Goal: Task Accomplishment & Management: Manage account settings

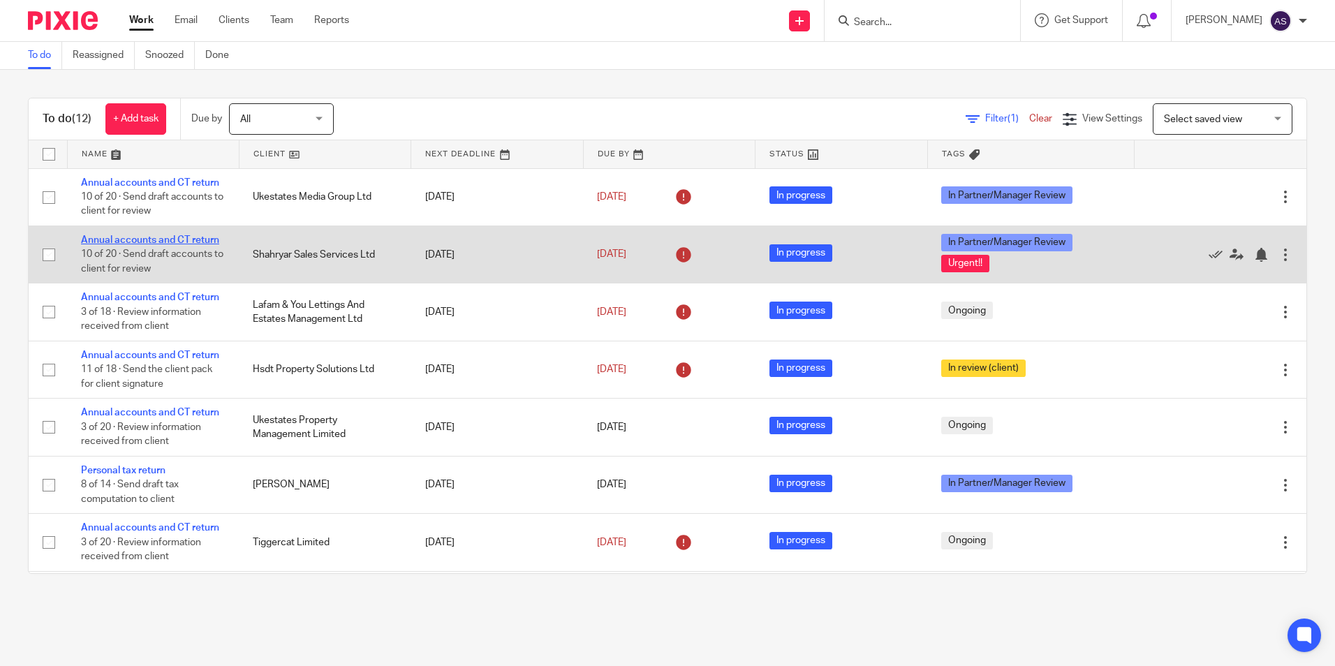
click at [125, 237] on link "Annual accounts and CT return" at bounding box center [150, 240] width 138 height 10
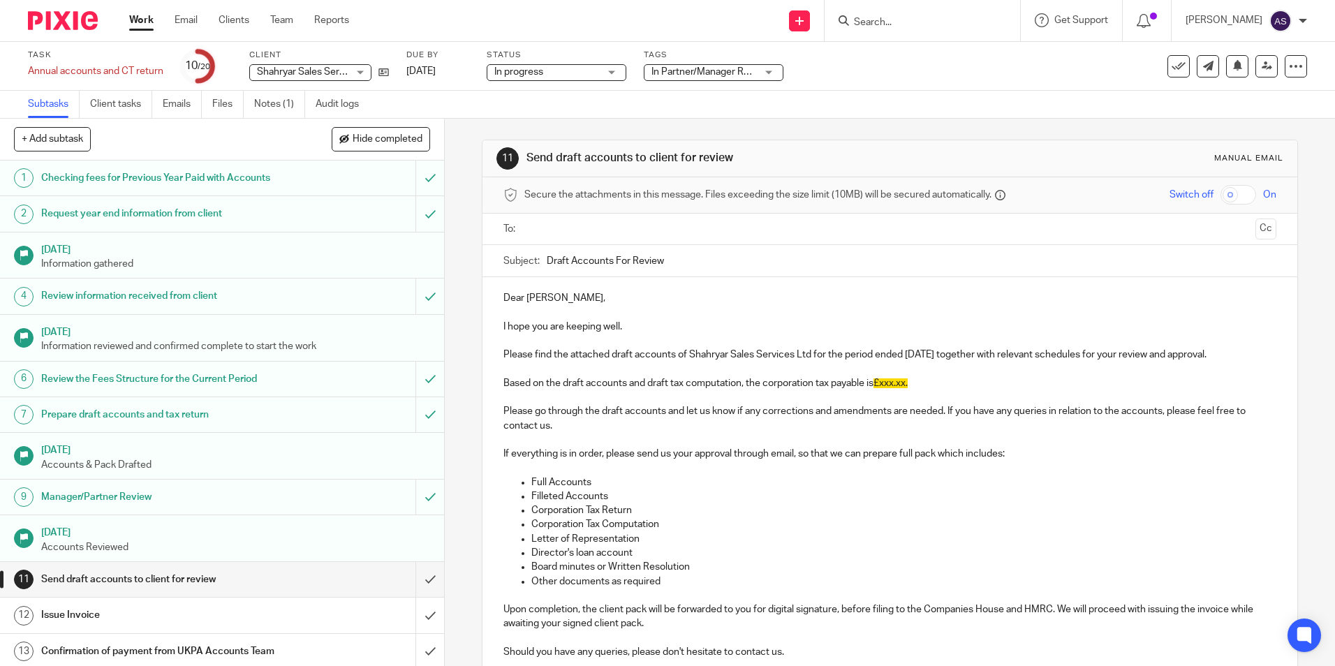
click at [766, 71] on div "In Partner/Manager Review + 1" at bounding box center [714, 72] width 140 height 17
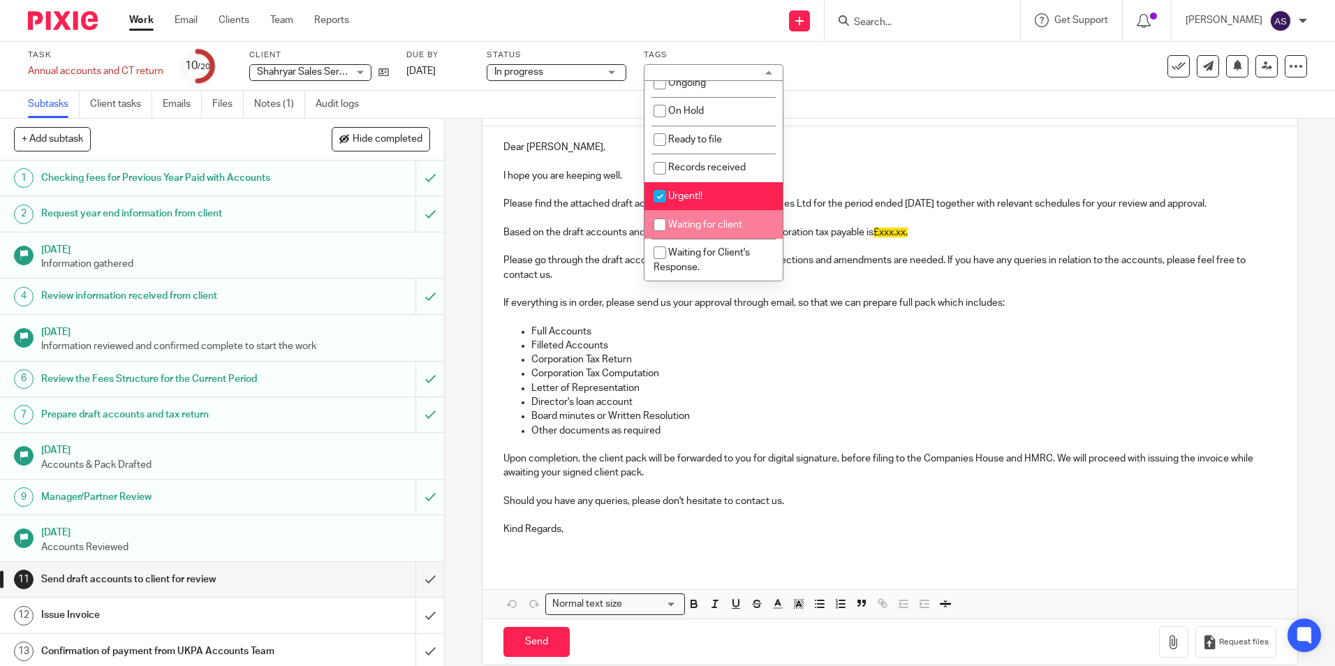
scroll to position [171, 0]
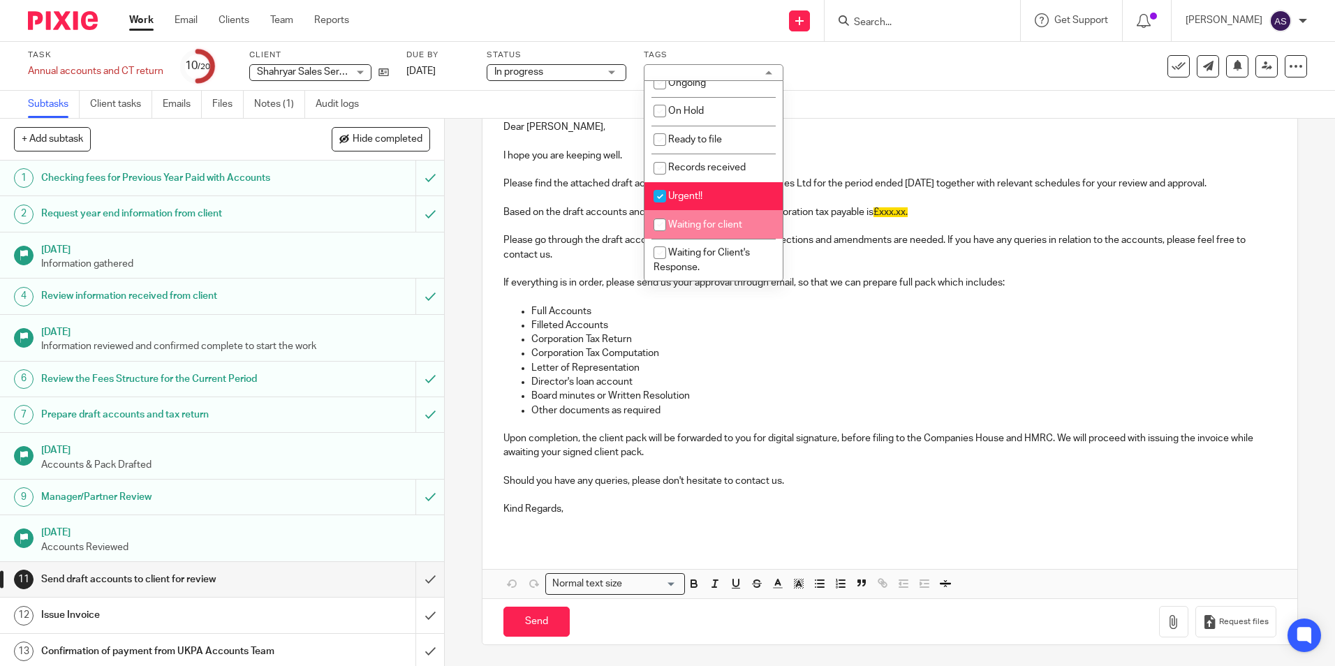
click at [891, 352] on p "Corporation Tax Computation" at bounding box center [903, 353] width 744 height 14
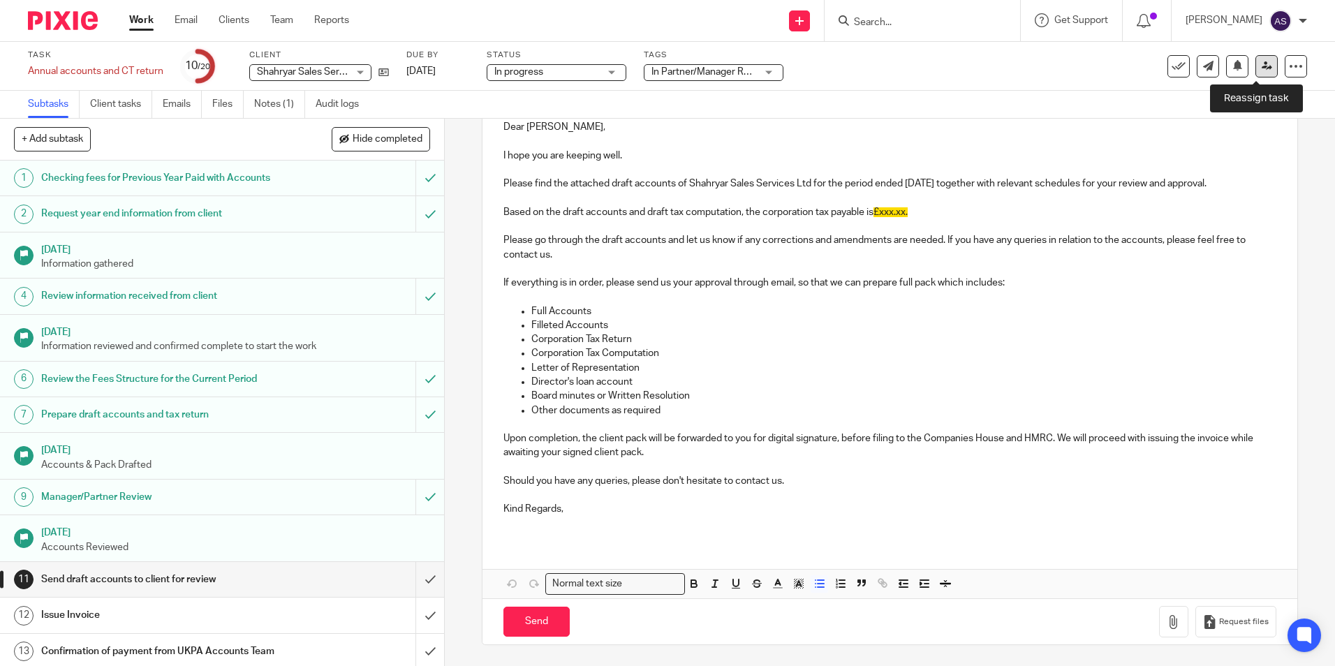
click at [1263, 68] on link at bounding box center [1266, 66] width 22 height 22
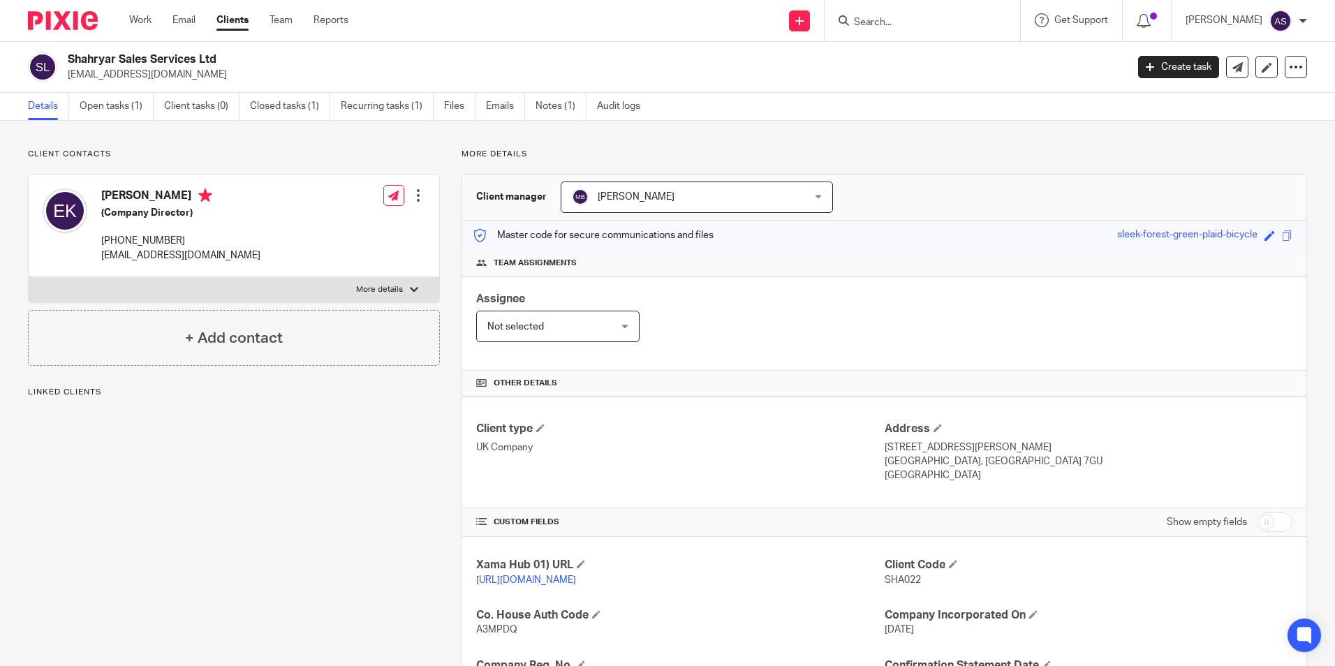
scroll to position [209, 0]
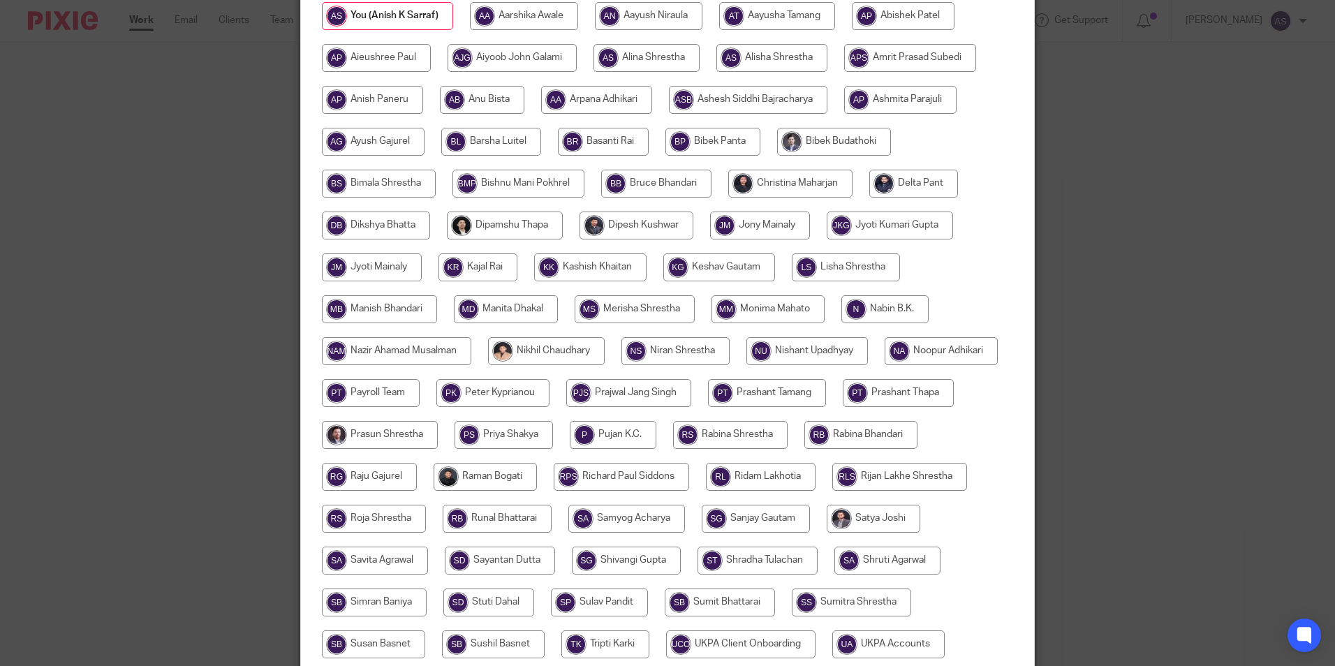
scroll to position [140, 0]
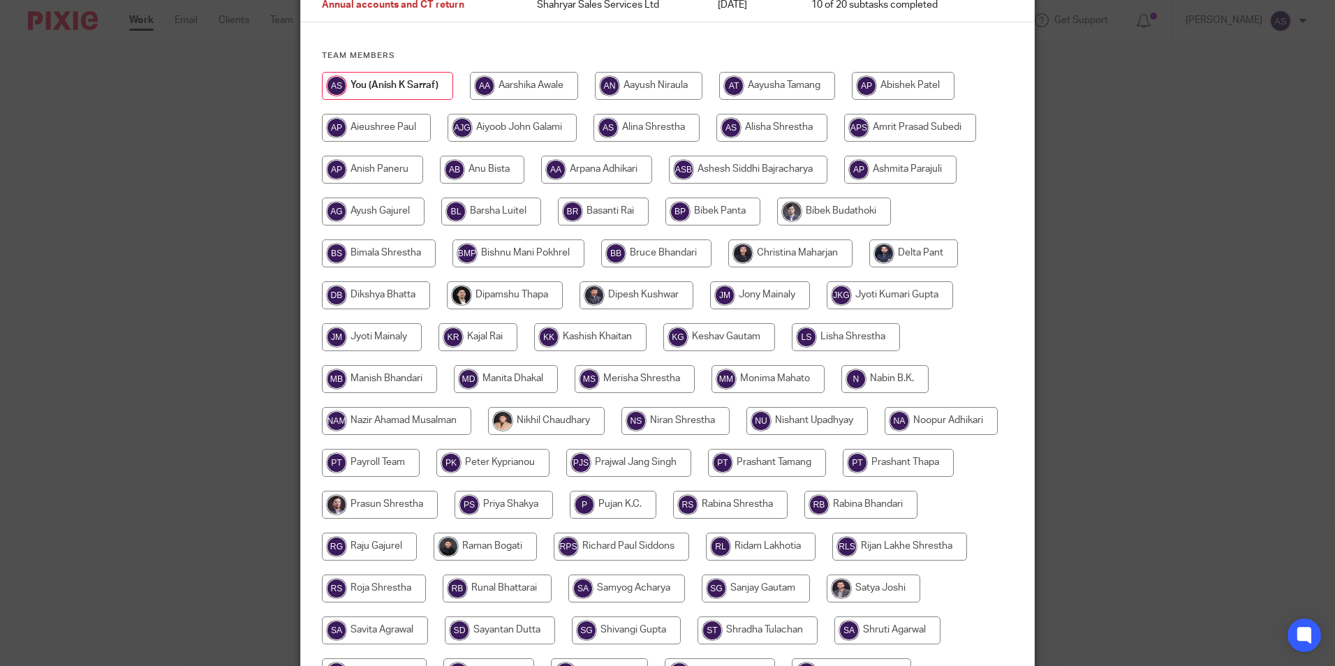
click at [793, 253] on input "radio" at bounding box center [790, 253] width 124 height 28
radio input "true"
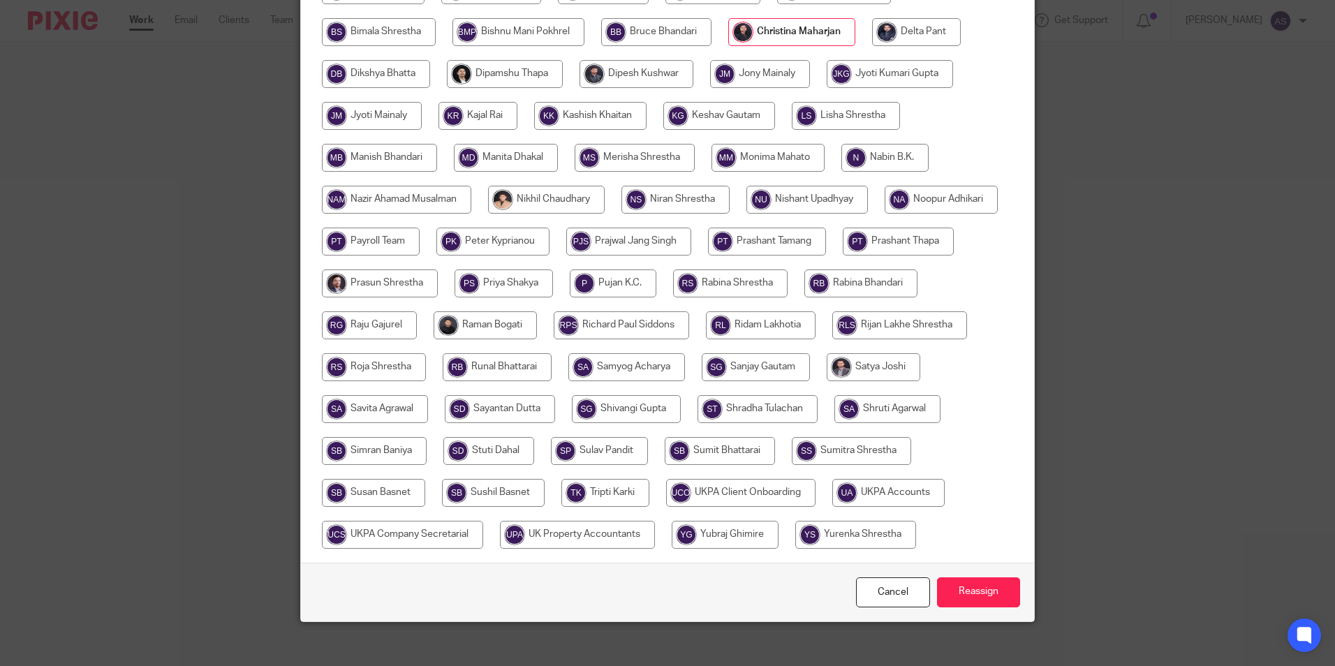
scroll to position [415, 0]
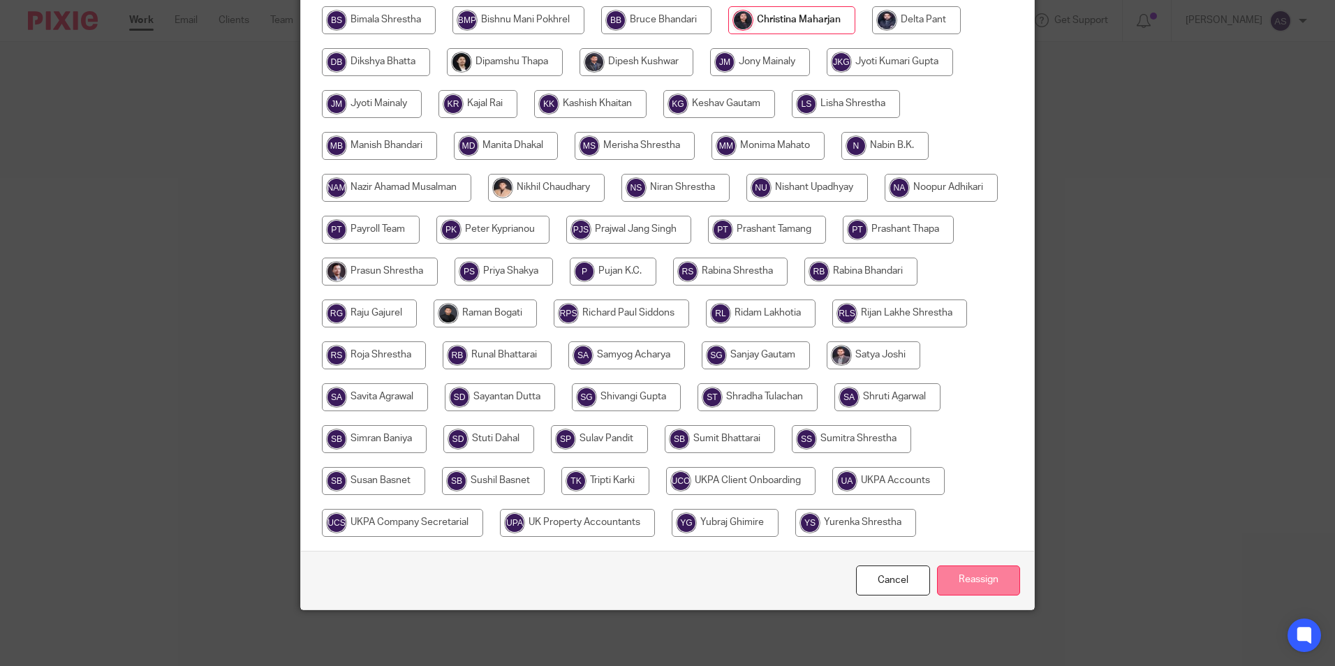
click at [965, 579] on input "Reassign" at bounding box center [978, 580] width 83 height 30
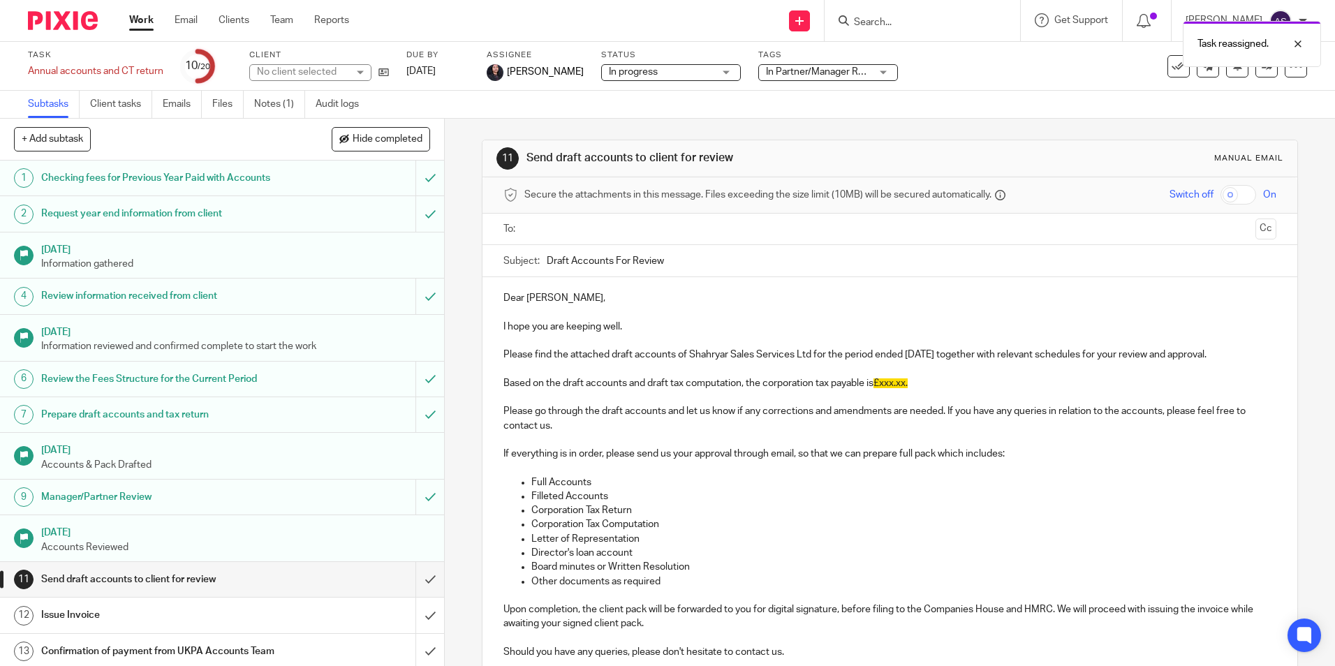
click at [71, 19] on img at bounding box center [63, 20] width 70 height 19
